Goal: Task Accomplishment & Management: Manage account settings

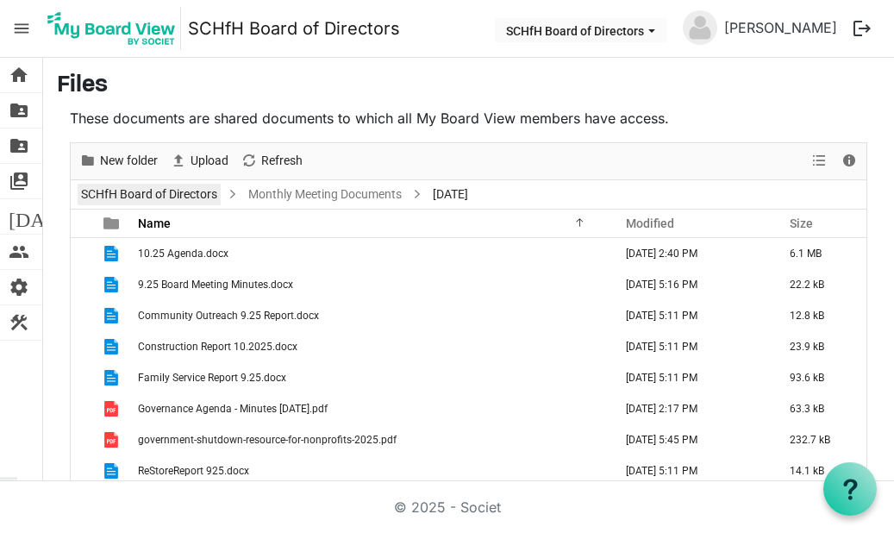
click at [153, 192] on link "SCHfH Board of Directors" at bounding box center [149, 195] width 143 height 22
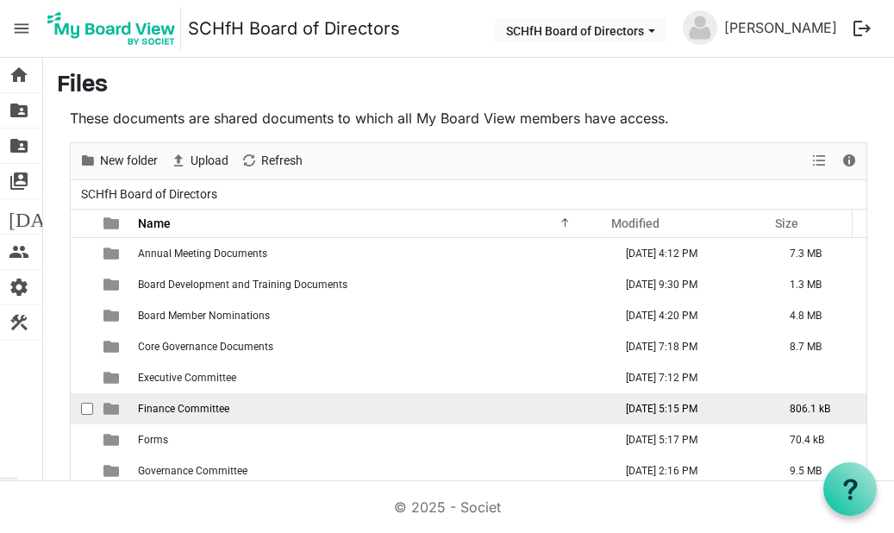
click at [234, 316] on td "Finance Committee" at bounding box center [370, 408] width 475 height 31
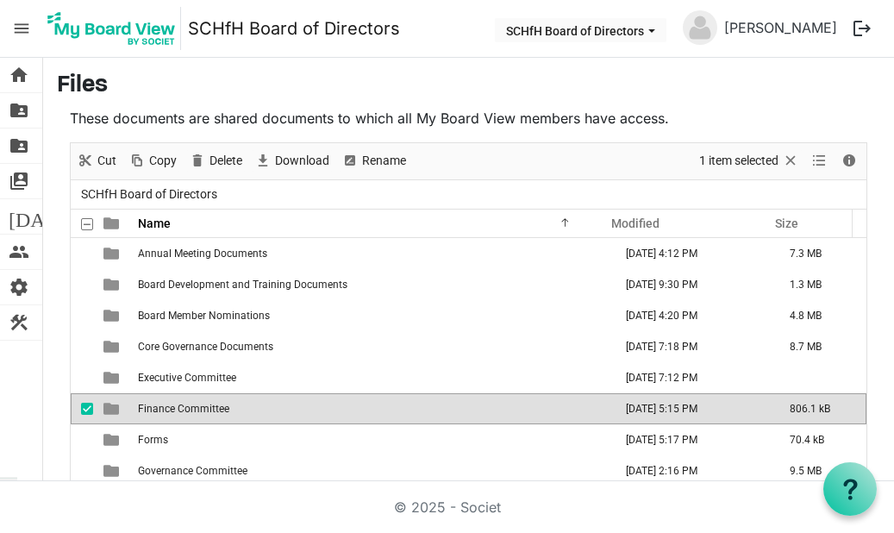
click at [234, 316] on td "Finance Committee" at bounding box center [370, 408] width 475 height 31
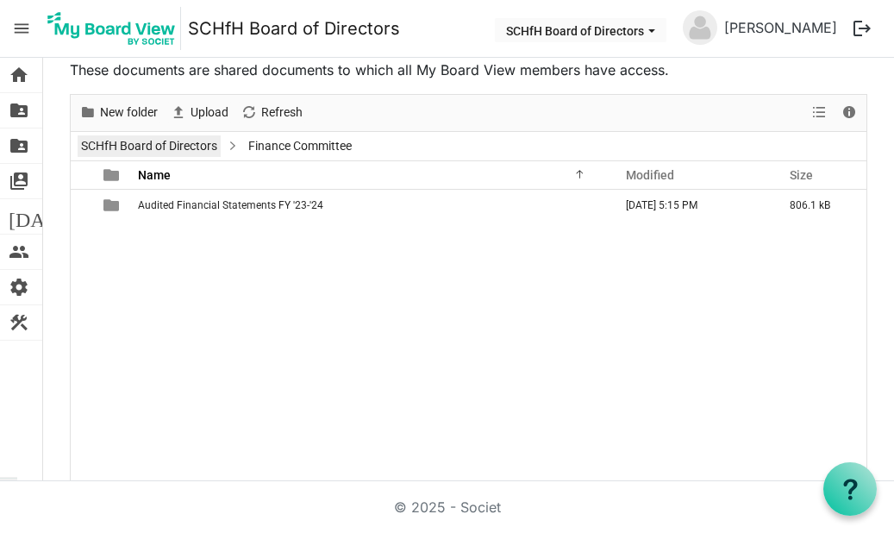
click at [205, 147] on link "SCHfH Board of Directors" at bounding box center [149, 146] width 143 height 22
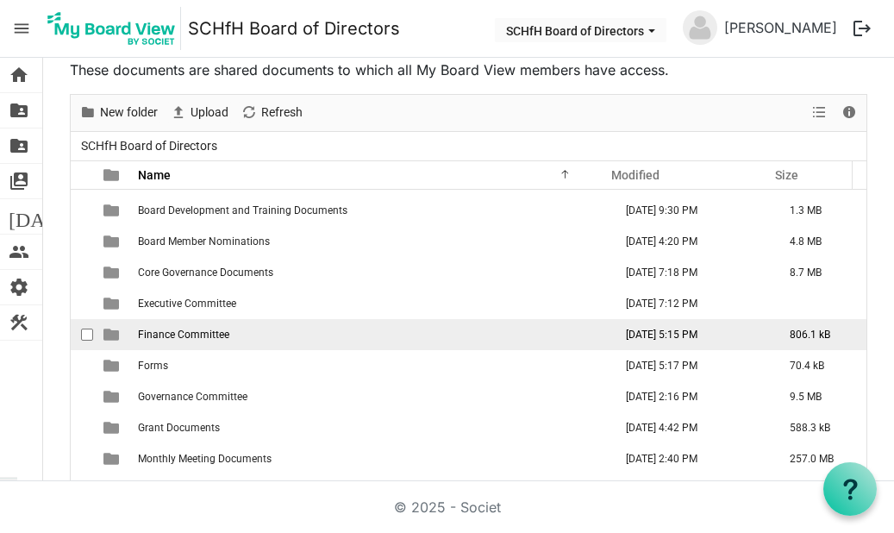
scroll to position [50, 0]
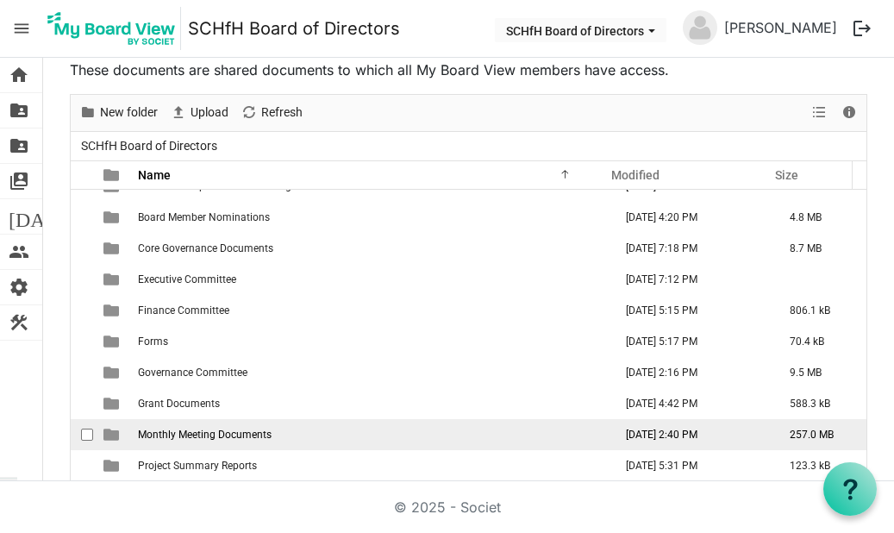
click at [230, 316] on span "Monthly Meeting Documents" at bounding box center [205, 434] width 134 height 12
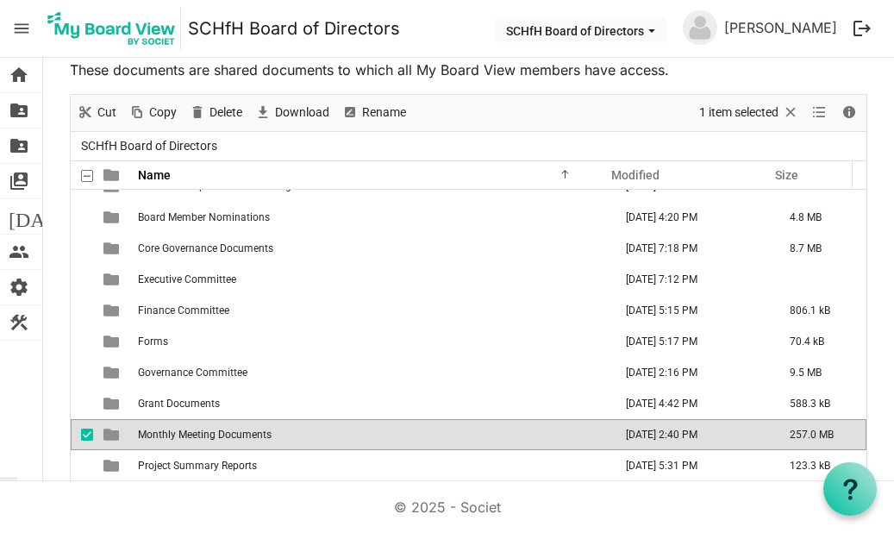
click at [230, 316] on span "Monthly Meeting Documents" at bounding box center [205, 434] width 134 height 12
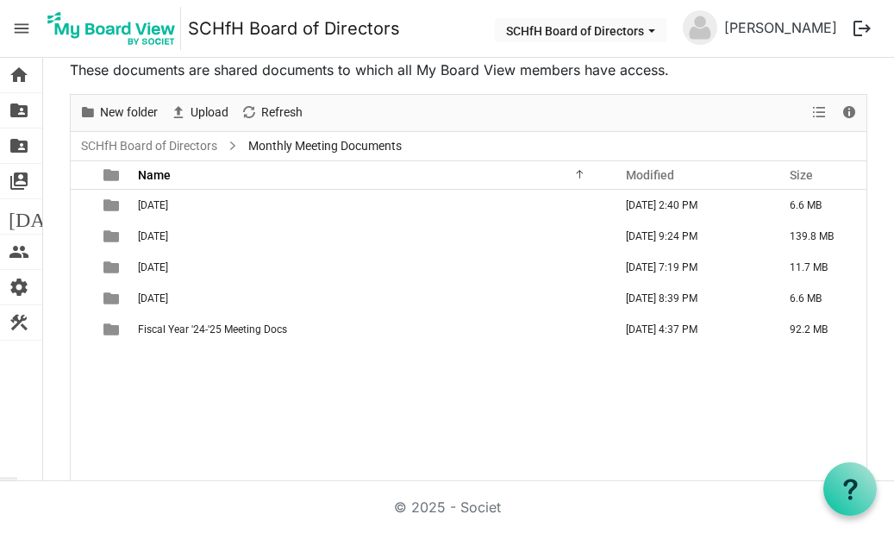
scroll to position [0, 0]
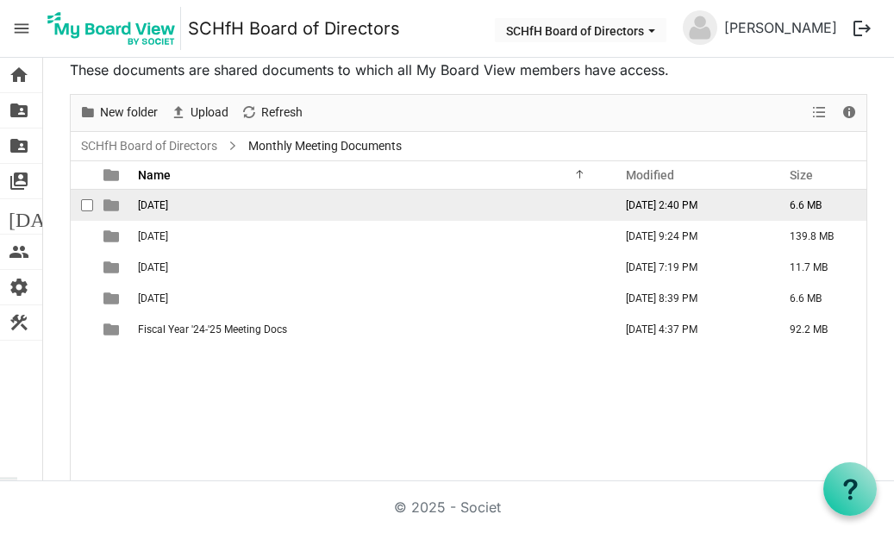
click at [202, 209] on td "[DATE]" at bounding box center [370, 205] width 475 height 31
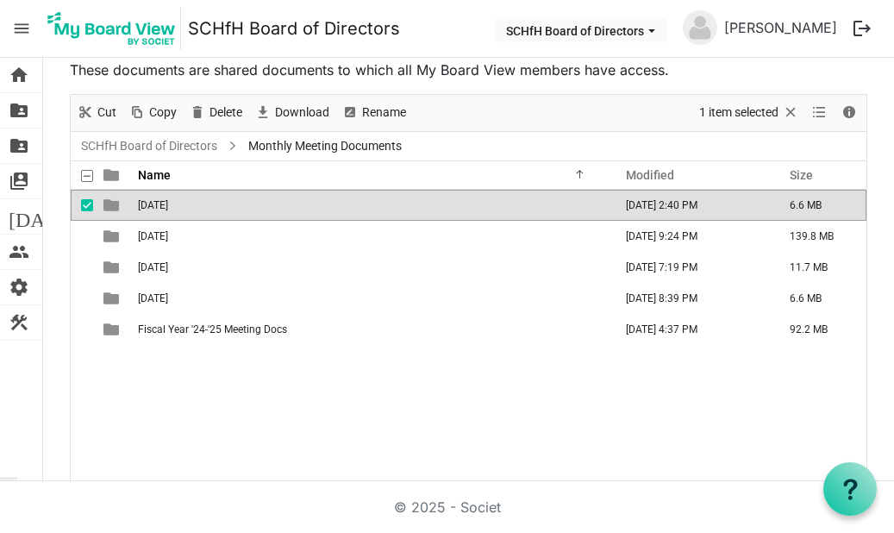
click at [202, 209] on td "[DATE]" at bounding box center [370, 205] width 475 height 31
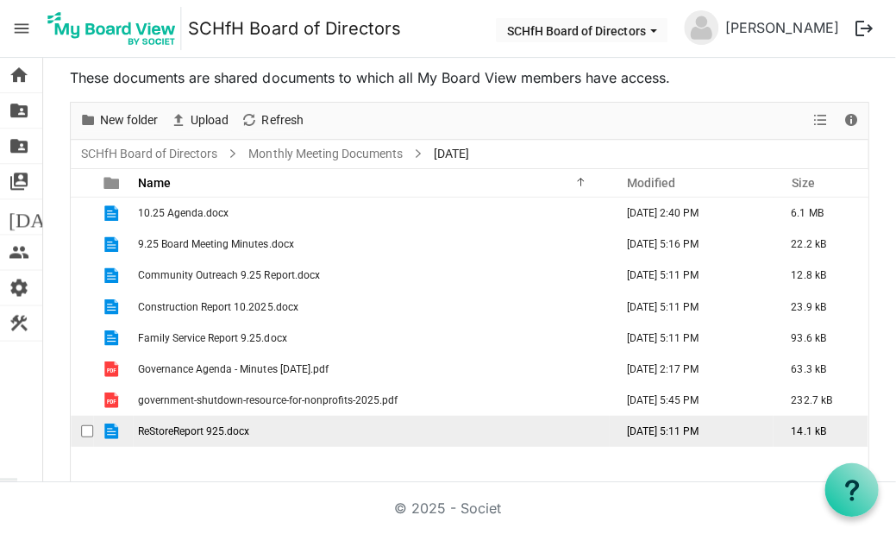
scroll to position [63, 0]
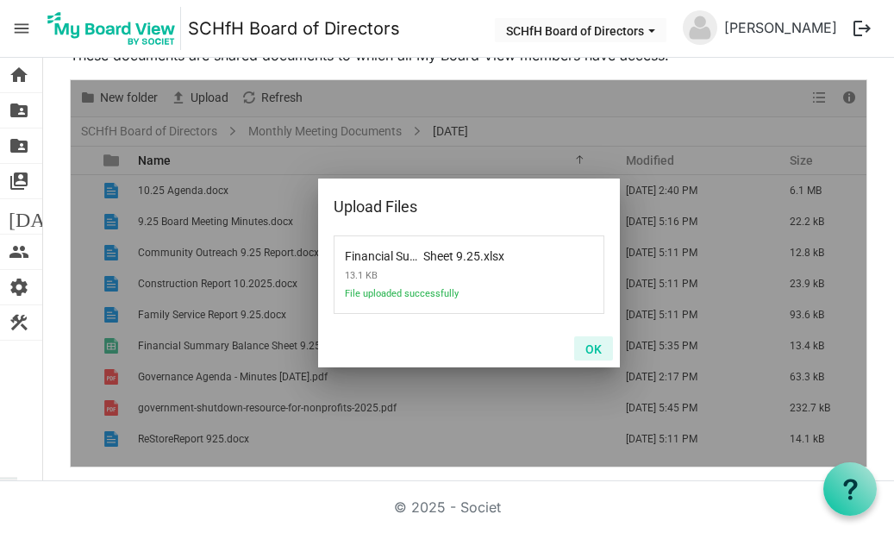
click at [588, 316] on button "OK" at bounding box center [593, 348] width 39 height 24
click at [589, 316] on button "OK" at bounding box center [593, 348] width 39 height 24
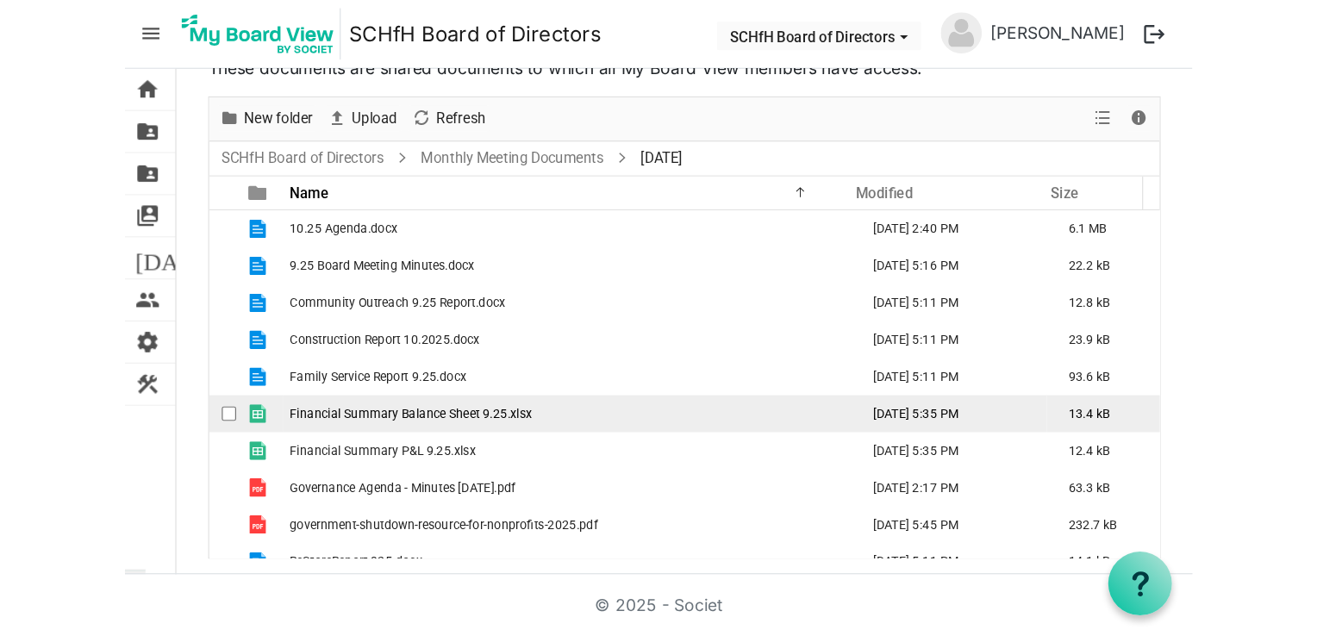
scroll to position [18, 0]
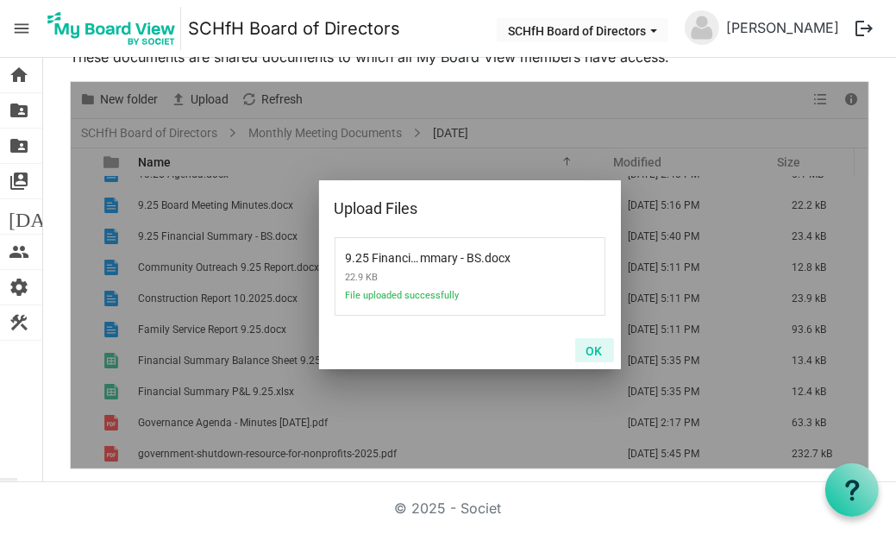
click at [592, 316] on button "OK" at bounding box center [594, 350] width 39 height 24
click at [586, 316] on button "OK" at bounding box center [594, 350] width 39 height 24
click at [588, 316] on button "OK" at bounding box center [594, 350] width 39 height 24
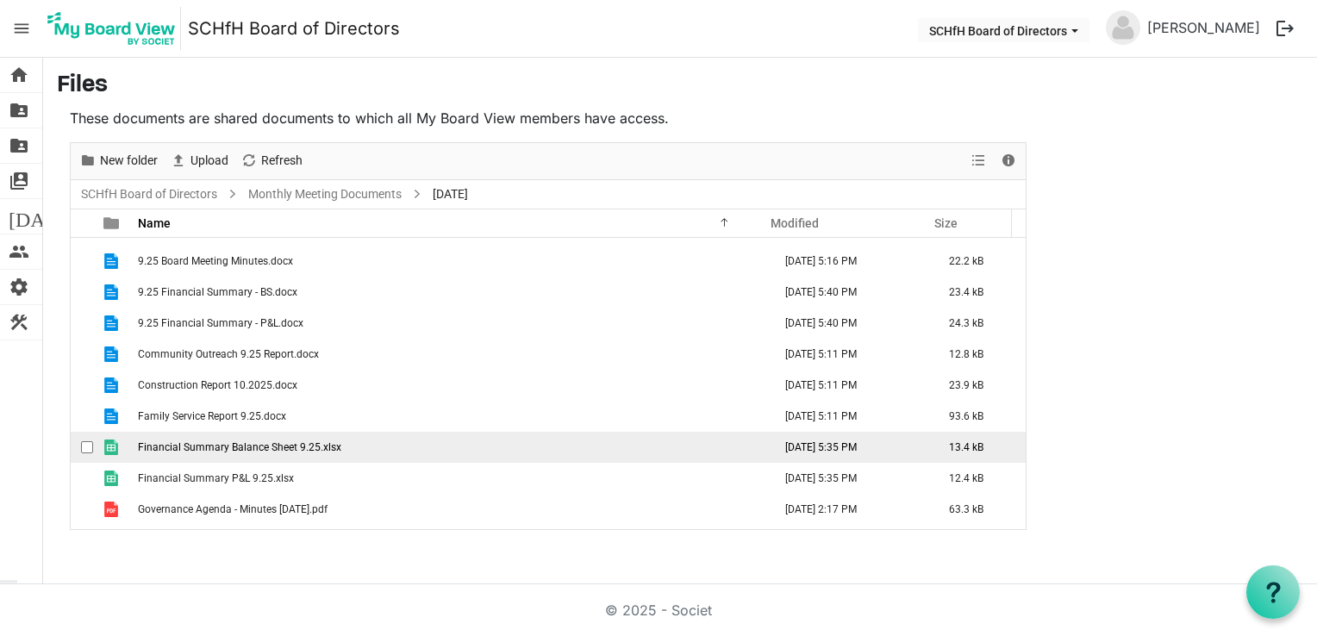
scroll to position [0, 0]
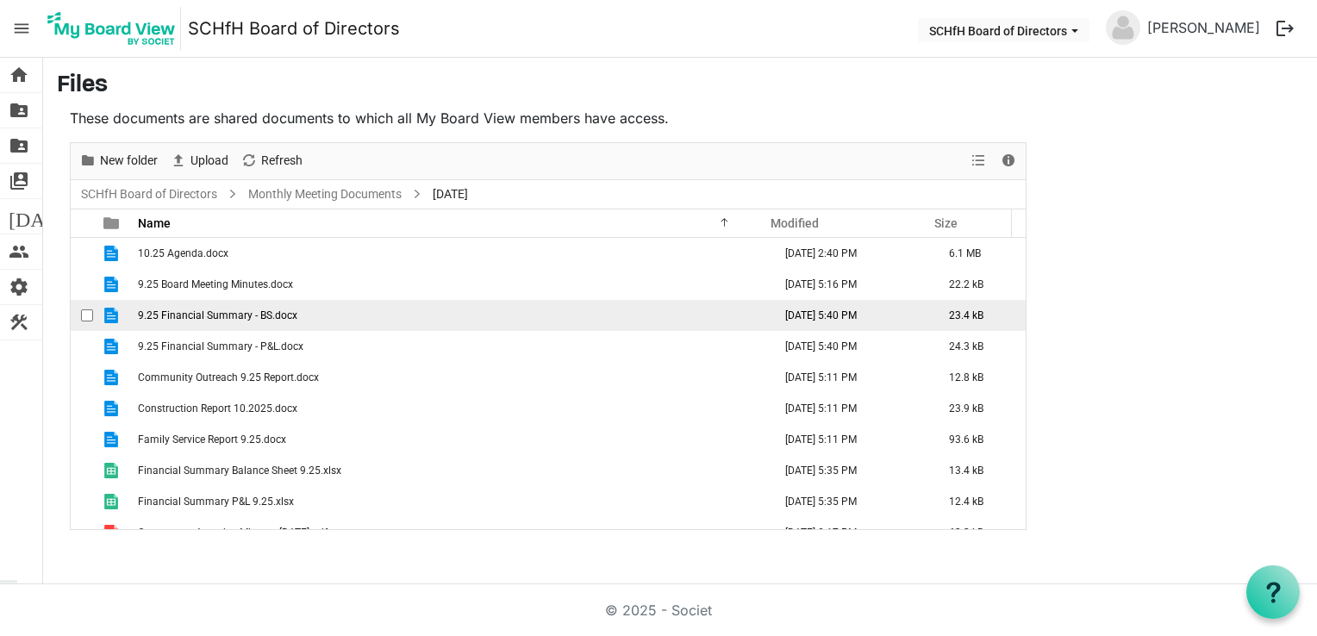
click at [85, 316] on span "checkbox" at bounding box center [87, 315] width 12 height 12
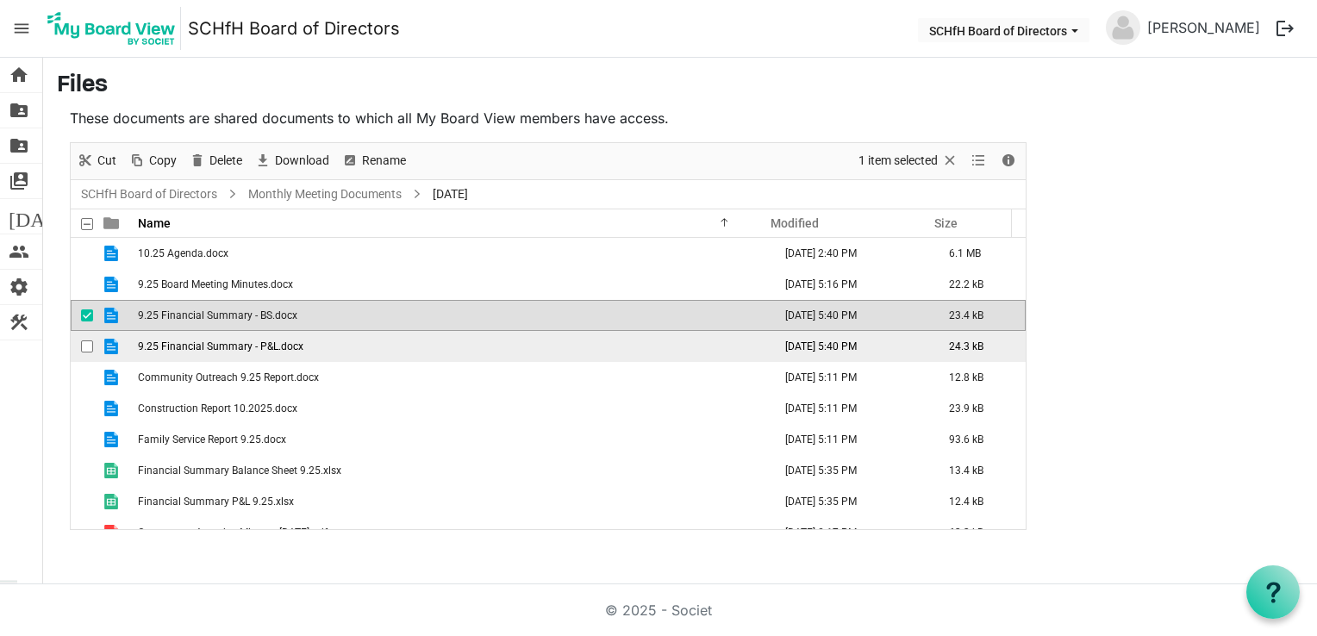
click at [84, 316] on span "checkbox" at bounding box center [87, 347] width 12 height 12
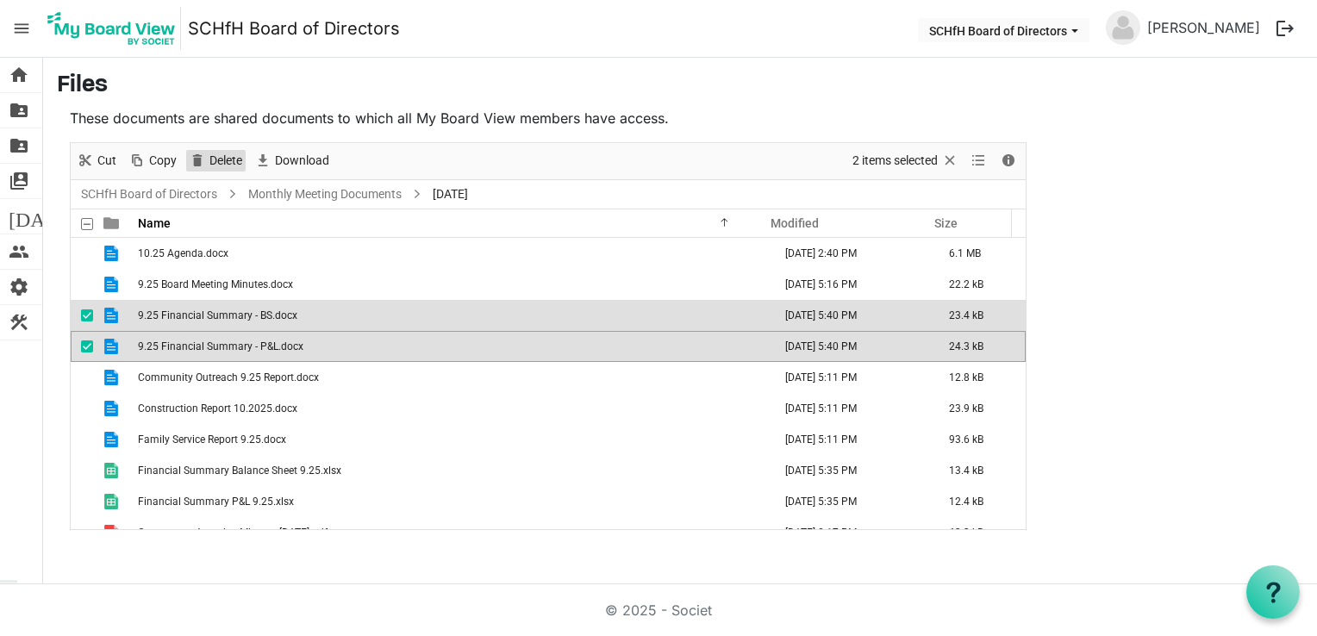
click at [224, 157] on span "Delete" at bounding box center [226, 161] width 36 height 22
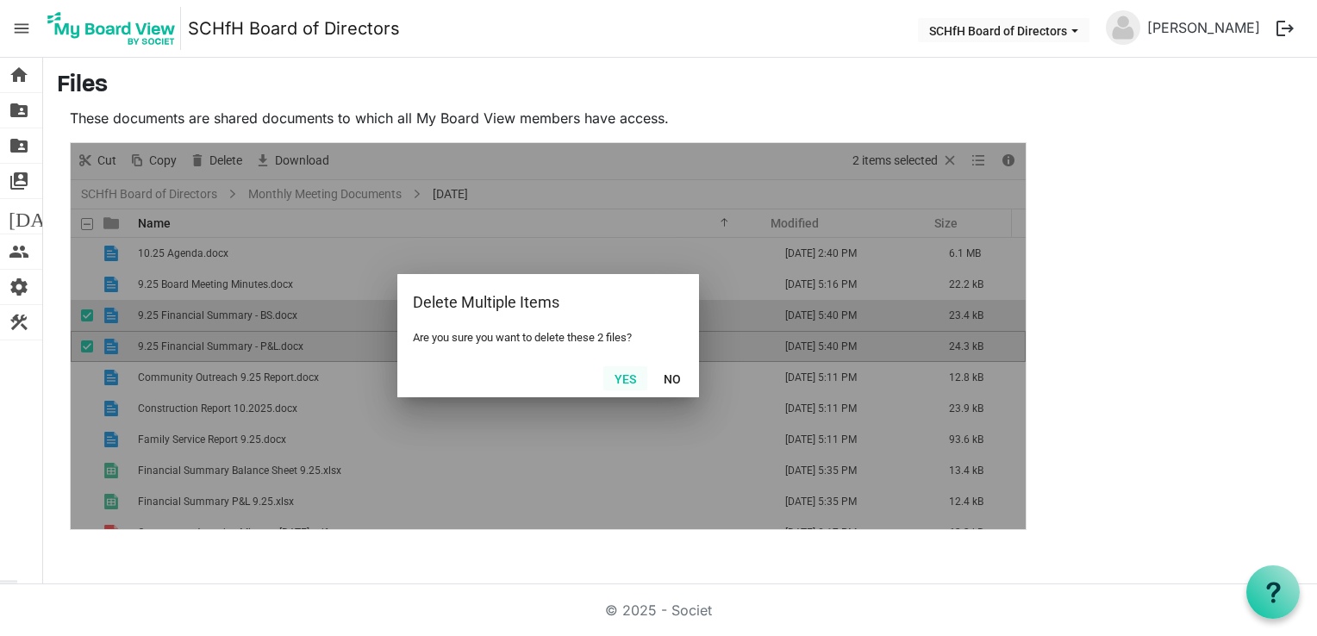
click at [622, 316] on button "Yes" at bounding box center [625, 378] width 44 height 24
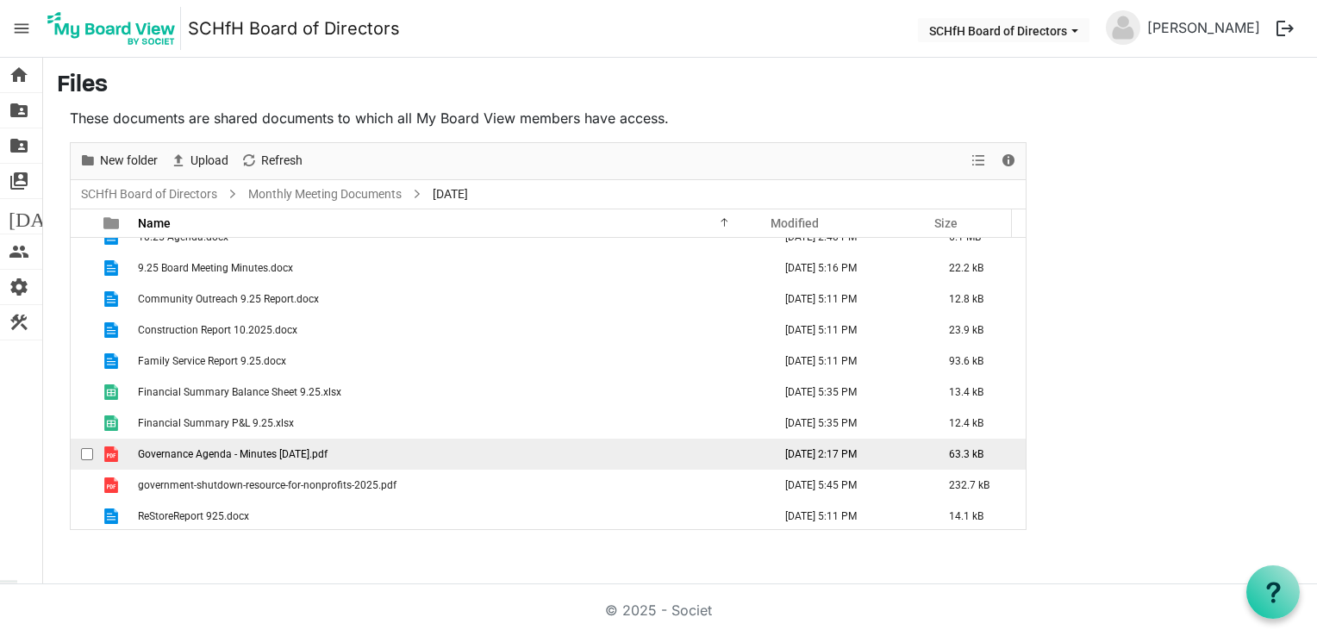
scroll to position [18, 0]
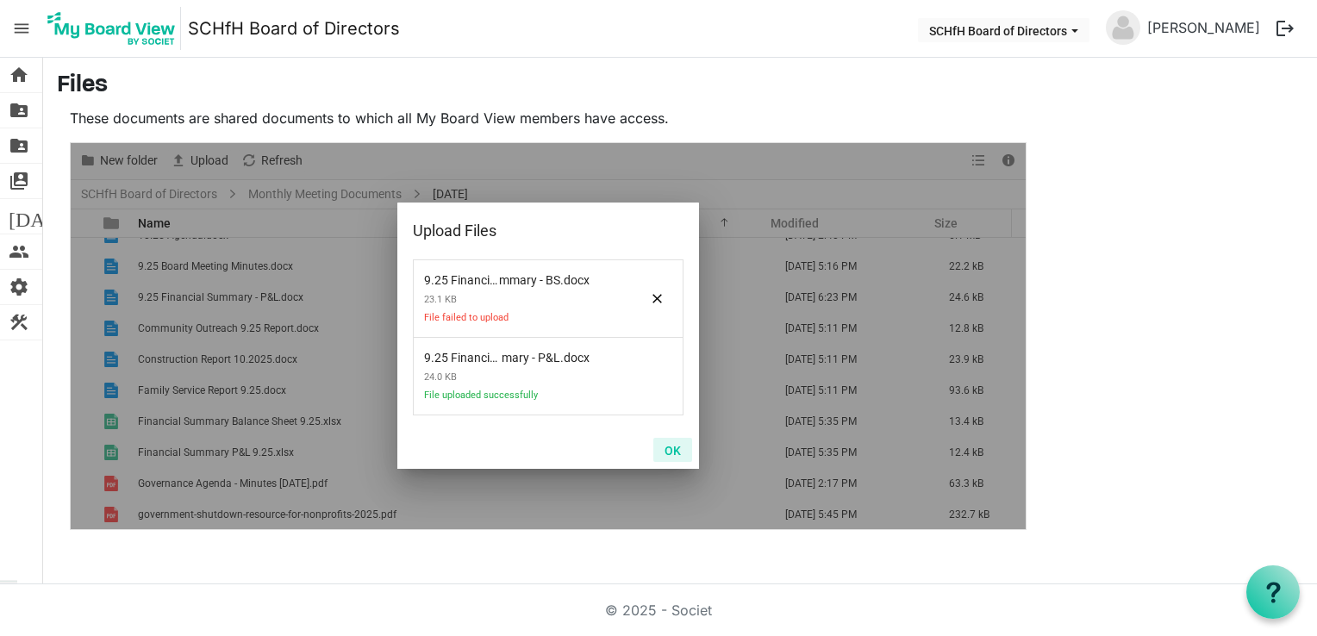
click at [678, 316] on button "OK" at bounding box center [672, 450] width 39 height 24
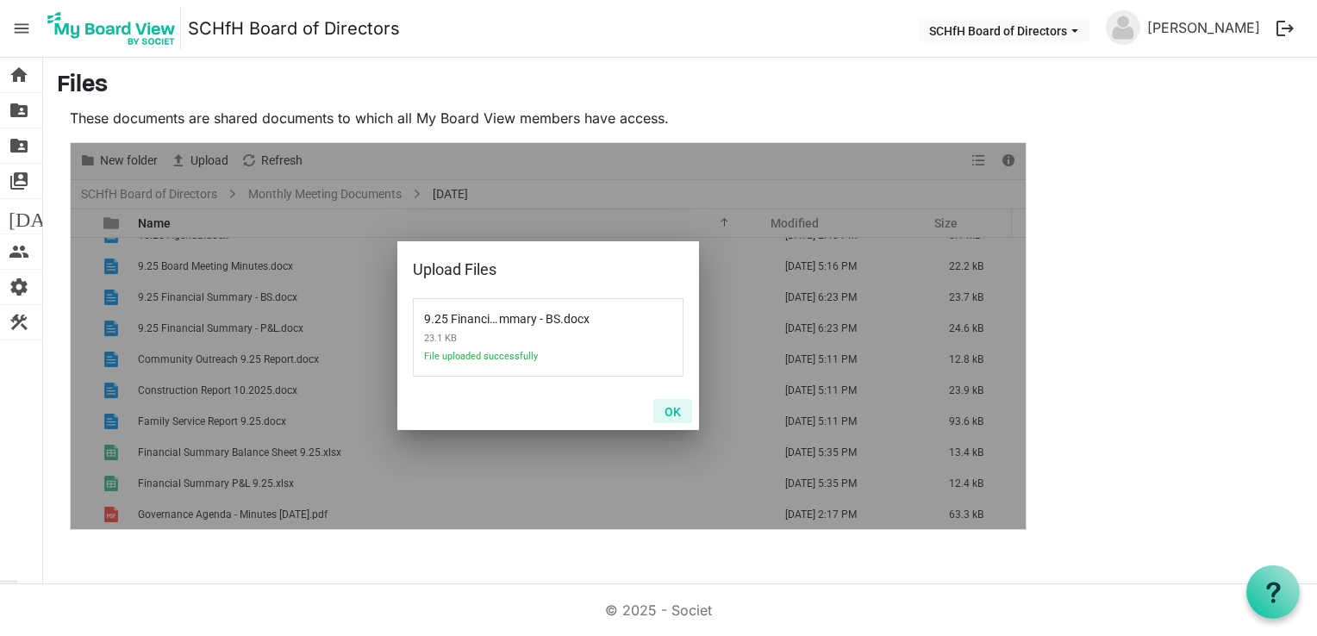
click at [676, 316] on button "OK" at bounding box center [672, 411] width 39 height 24
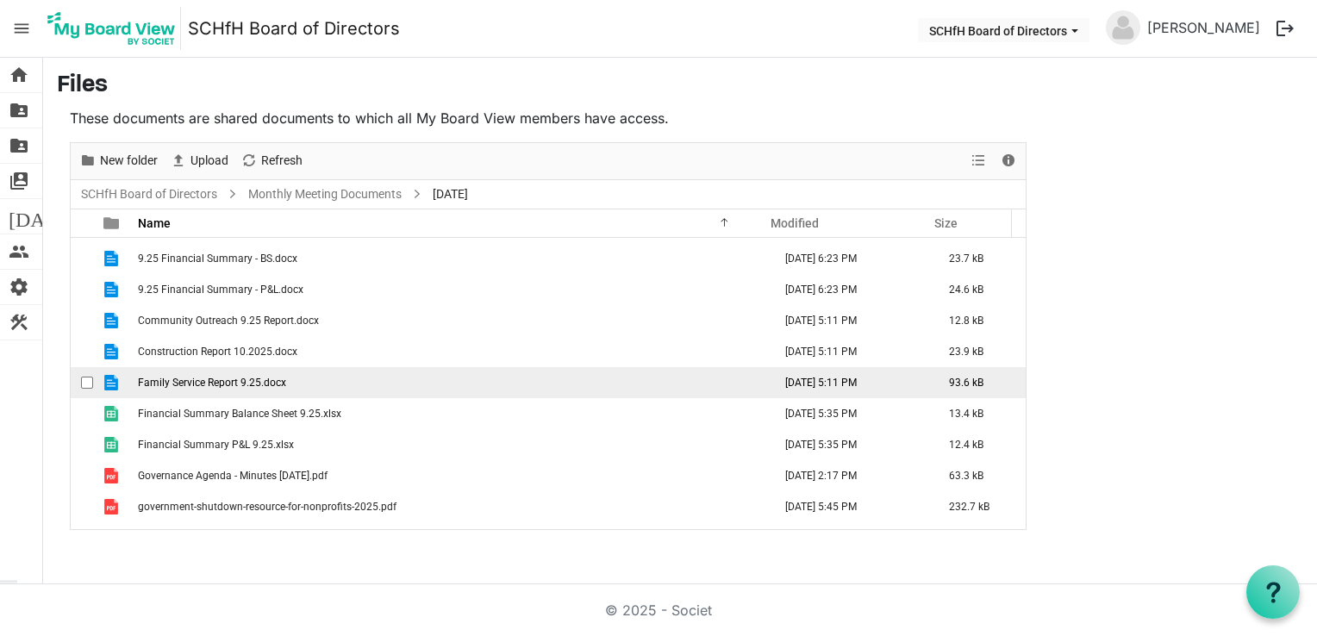
scroll to position [80, 0]
